Goal: Task Accomplishment & Management: Manage account settings

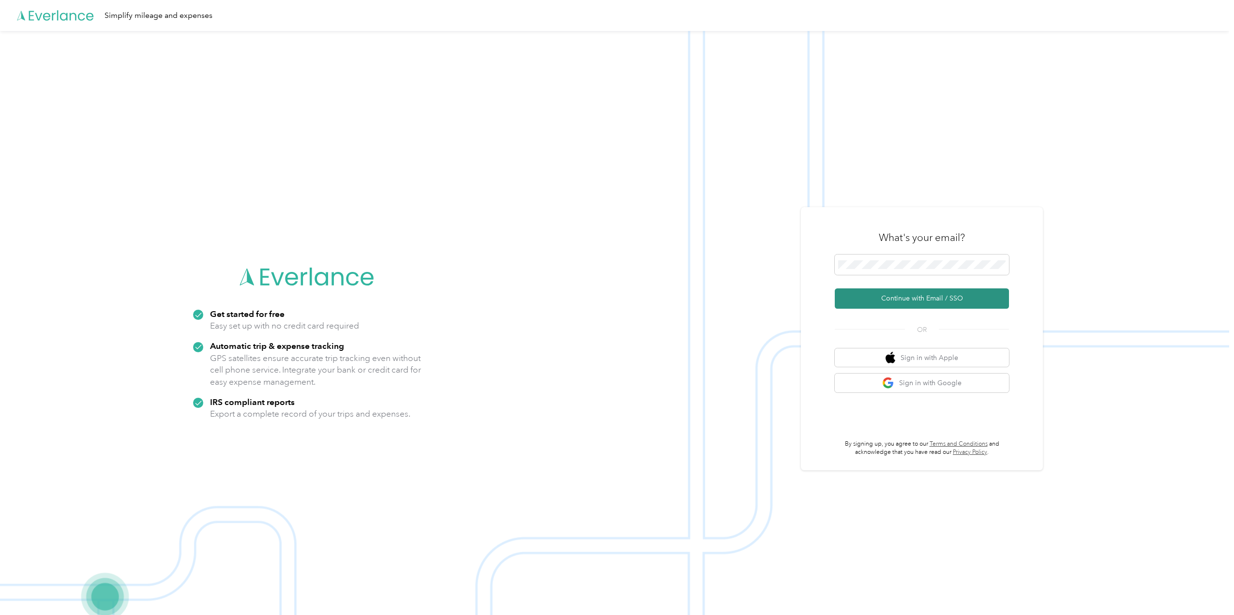
click at [961, 297] on button "Continue with Email / SSO" at bounding box center [921, 298] width 174 height 20
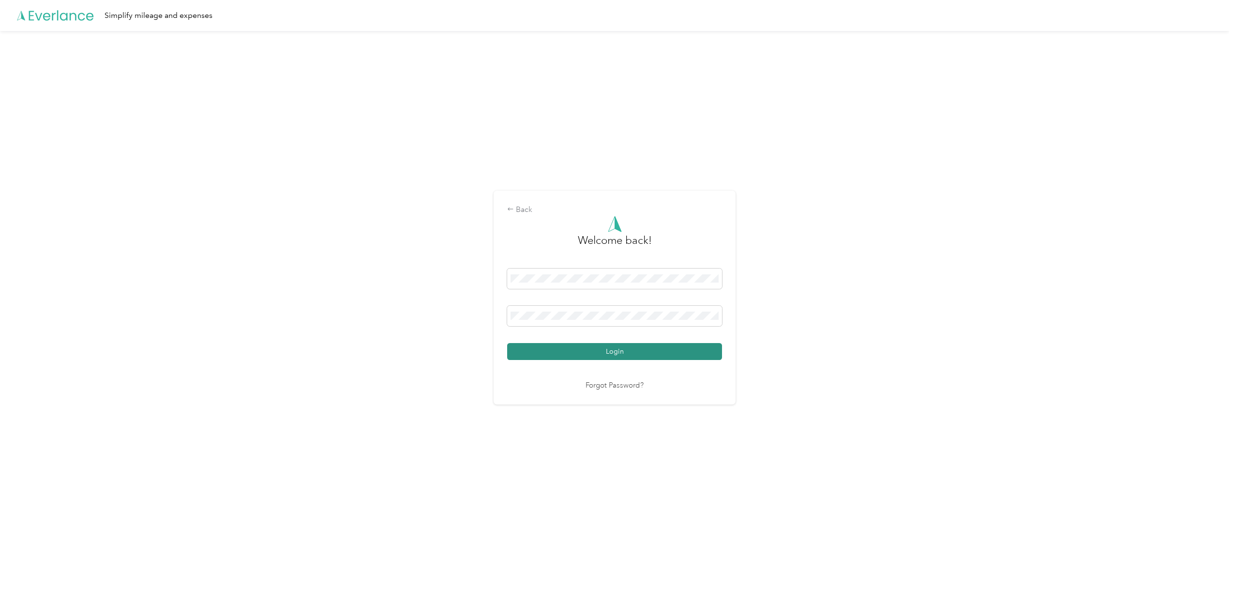
click at [626, 346] on button "Login" at bounding box center [614, 351] width 215 height 17
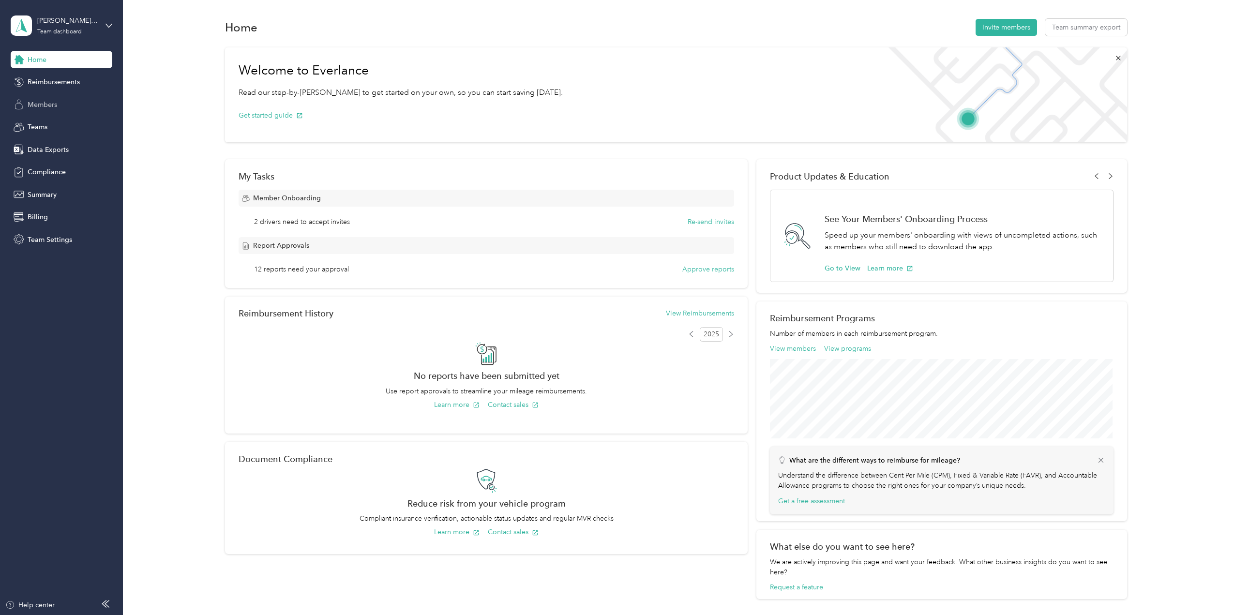
click at [39, 101] on span "Members" at bounding box center [43, 105] width 30 height 10
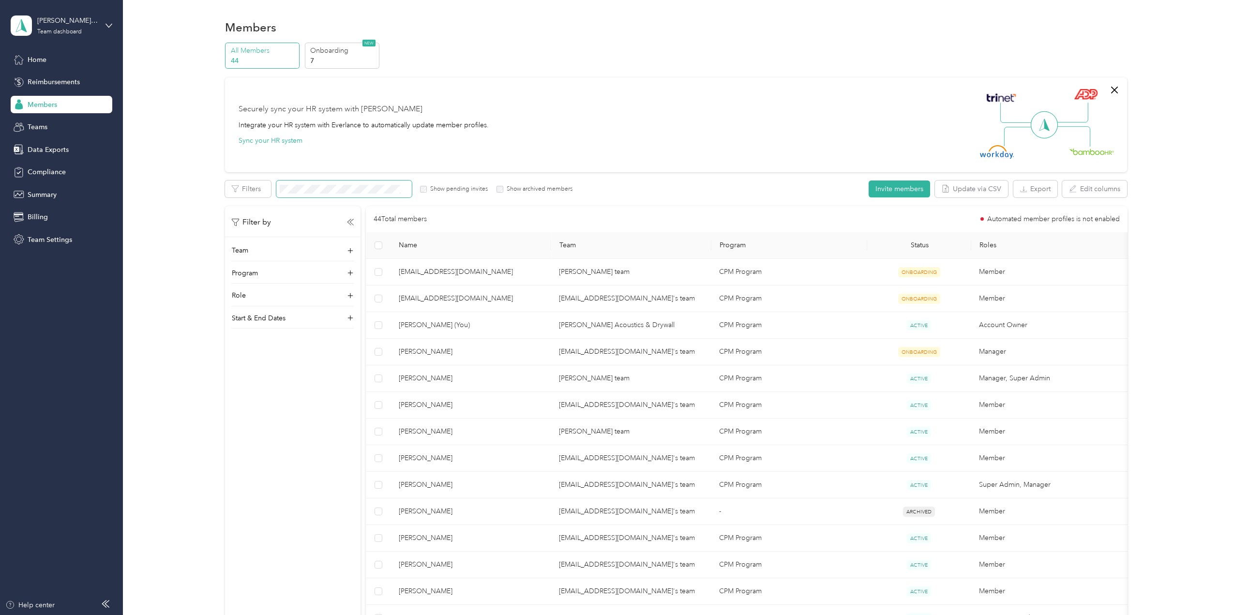
click at [361, 180] on span at bounding box center [343, 188] width 135 height 17
click at [360, 184] on span at bounding box center [343, 188] width 135 height 17
